Goal: Find specific page/section: Find specific page/section

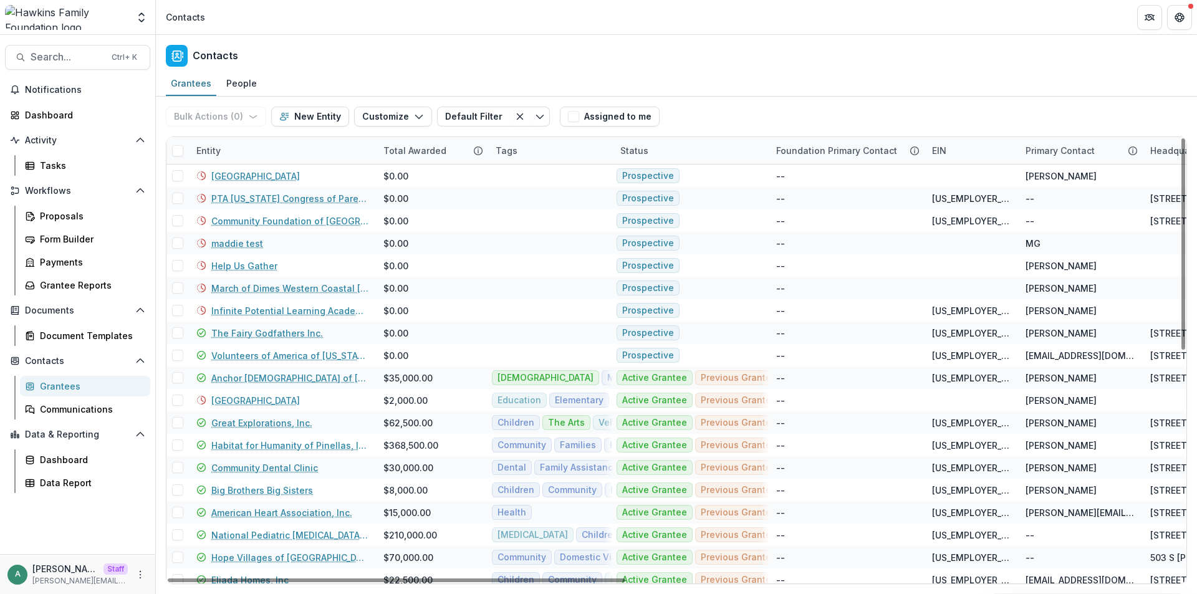
click at [455, 60] on div "Contacts" at bounding box center [676, 53] width 1041 height 37
